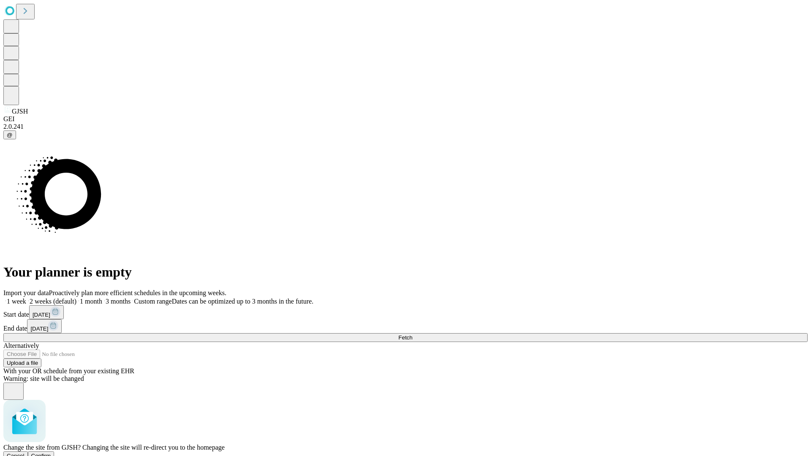
click at [51, 453] on span "Confirm" at bounding box center [41, 456] width 20 height 6
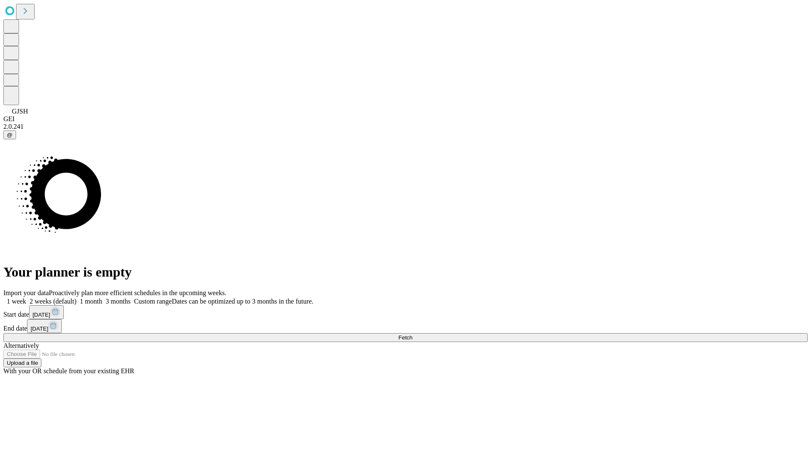
click at [26, 298] on label "1 week" at bounding box center [14, 301] width 23 height 7
click at [412, 335] on span "Fetch" at bounding box center [406, 338] width 14 height 6
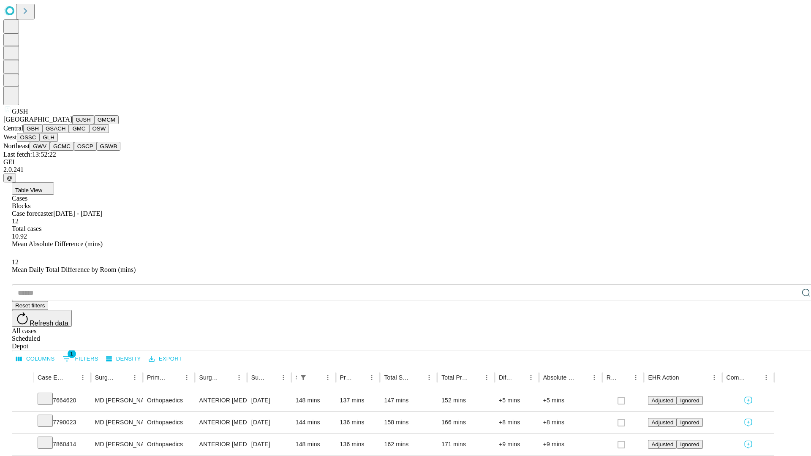
click at [94, 124] on button "GMCM" at bounding box center [106, 119] width 25 height 9
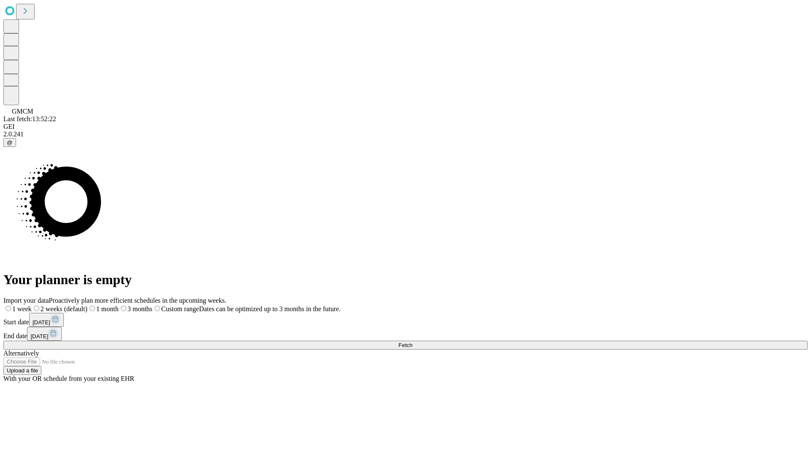
click at [32, 306] on label "1 week" at bounding box center [17, 309] width 28 height 7
click at [412, 342] on span "Fetch" at bounding box center [406, 345] width 14 height 6
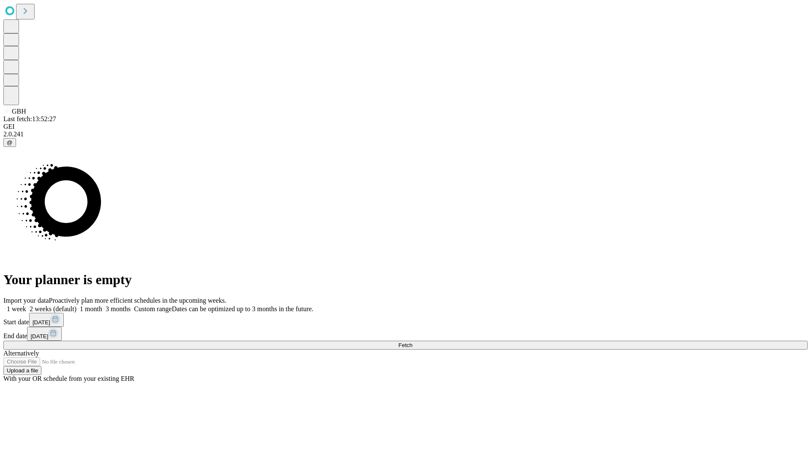
click at [412, 342] on span "Fetch" at bounding box center [406, 345] width 14 height 6
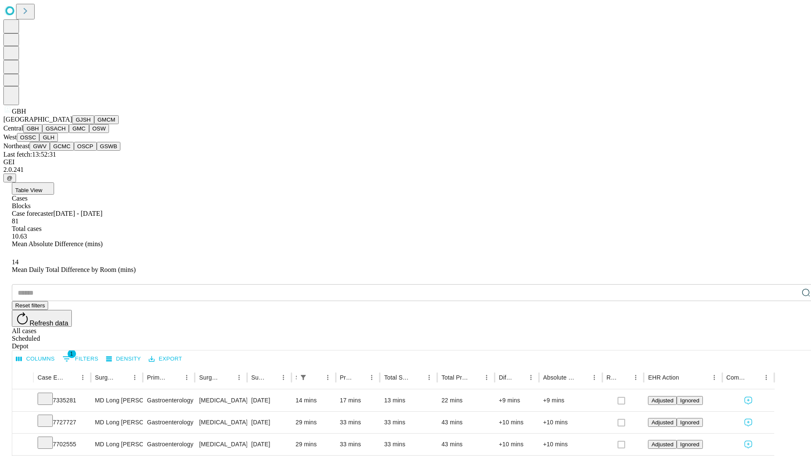
click at [66, 133] on button "GSACH" at bounding box center [55, 128] width 27 height 9
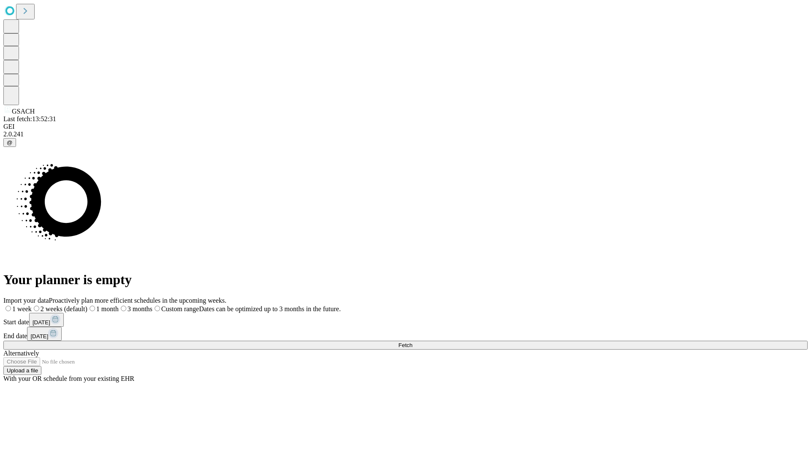
click at [32, 306] on label "1 week" at bounding box center [17, 309] width 28 height 7
click at [412, 342] on span "Fetch" at bounding box center [406, 345] width 14 height 6
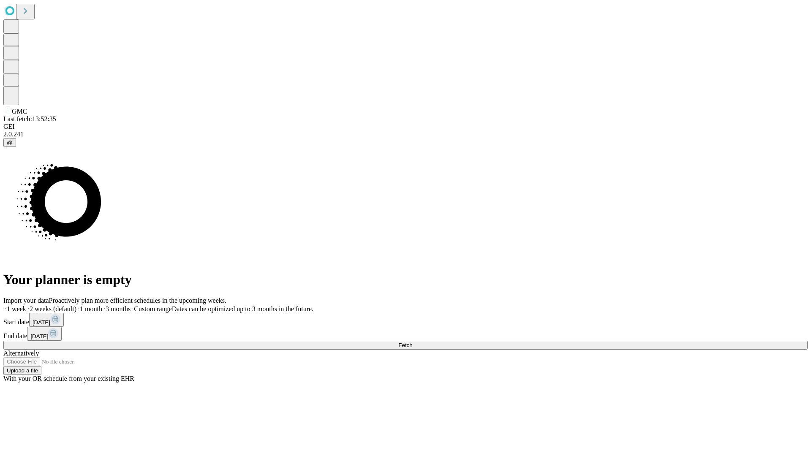
click at [26, 306] on label "1 week" at bounding box center [14, 309] width 23 height 7
click at [412, 342] on span "Fetch" at bounding box center [406, 345] width 14 height 6
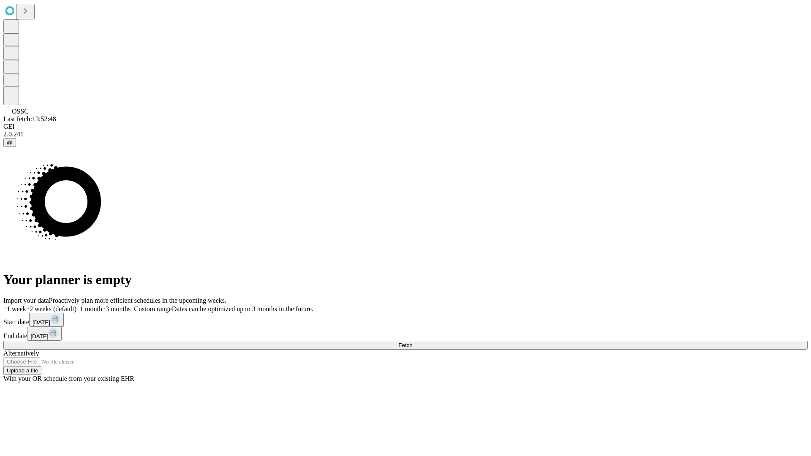
click at [412, 342] on span "Fetch" at bounding box center [406, 345] width 14 height 6
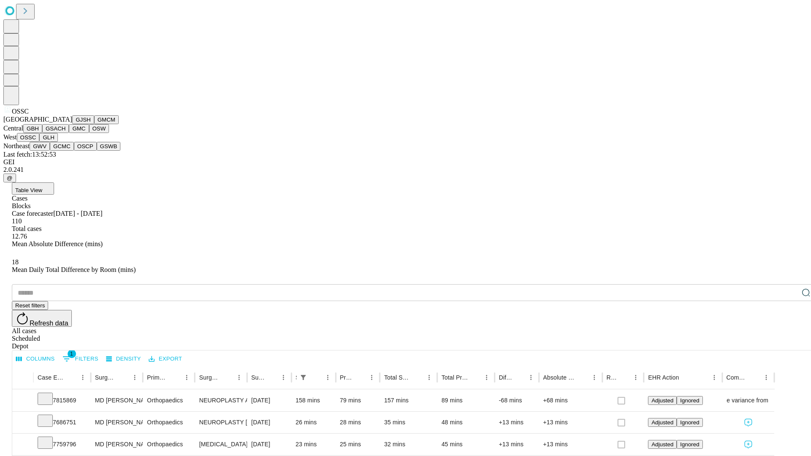
click at [57, 142] on button "GLH" at bounding box center [48, 137] width 18 height 9
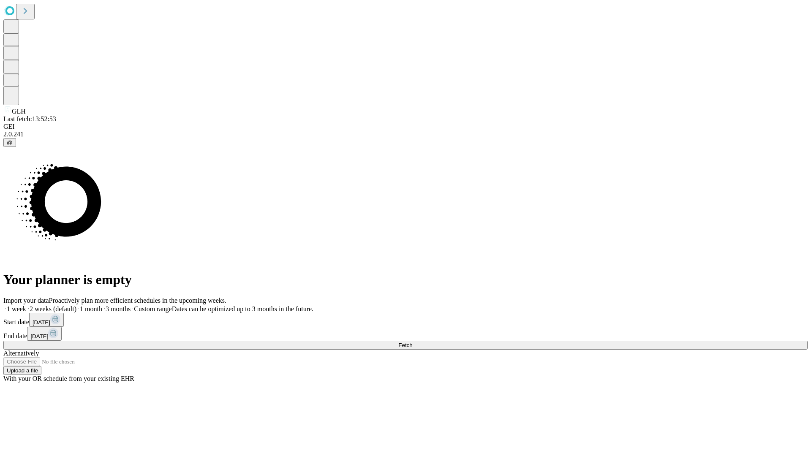
click at [26, 306] on label "1 week" at bounding box center [14, 309] width 23 height 7
click at [412, 342] on span "Fetch" at bounding box center [406, 345] width 14 height 6
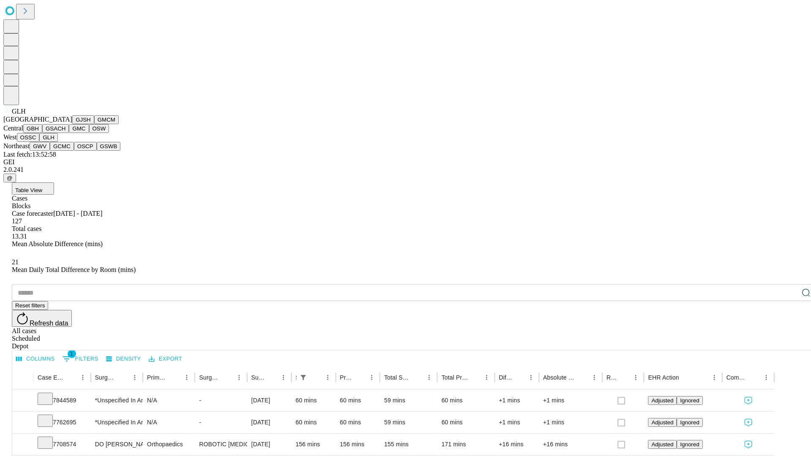
click at [50, 151] on button "GWV" at bounding box center [40, 146] width 20 height 9
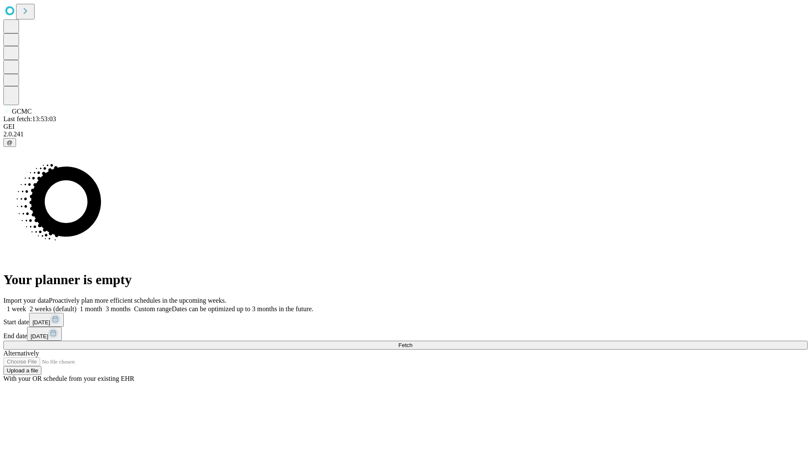
click at [26, 306] on label "1 week" at bounding box center [14, 309] width 23 height 7
click at [412, 342] on span "Fetch" at bounding box center [406, 345] width 14 height 6
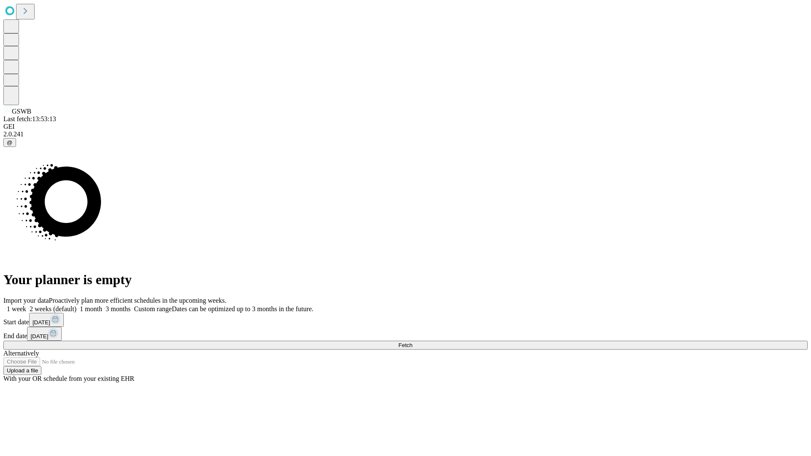
click at [26, 306] on label "1 week" at bounding box center [14, 309] width 23 height 7
click at [412, 342] on span "Fetch" at bounding box center [406, 345] width 14 height 6
